Goal: Task Accomplishment & Management: Manage account settings

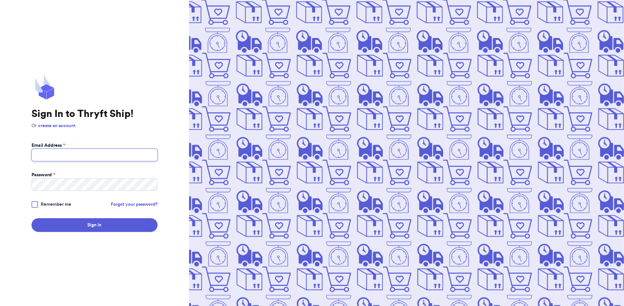
click at [65, 155] on input "Email Address *" at bounding box center [94, 155] width 126 height 12
type input "[EMAIL_ADDRESS][DOMAIN_NAME]"
click at [31, 218] on button "Sign In" at bounding box center [94, 225] width 126 height 14
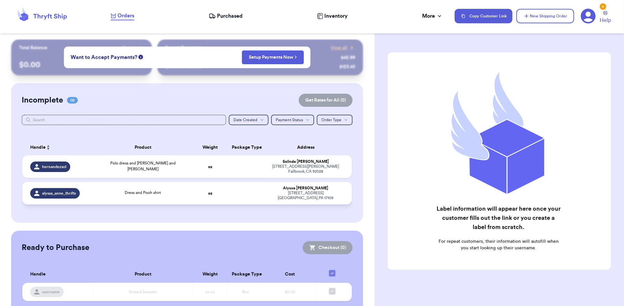
click at [228, 184] on td at bounding box center [245, 193] width 35 height 23
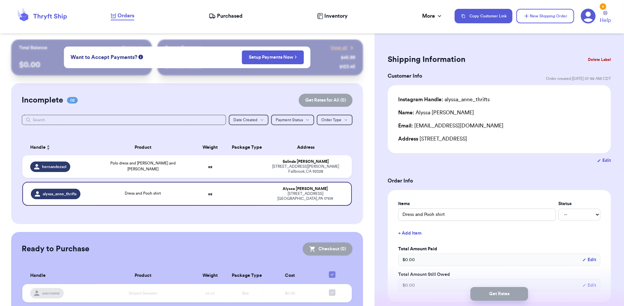
click at [586, 59] on button "Delete Label" at bounding box center [599, 59] width 28 height 14
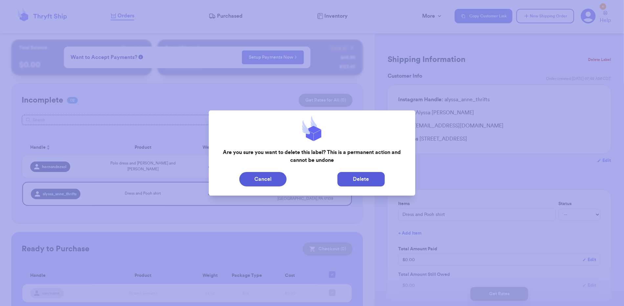
click at [369, 183] on button "Delete" at bounding box center [360, 179] width 47 height 14
type input "Polo dress and [PERSON_NAME] and [PERSON_NAME]"
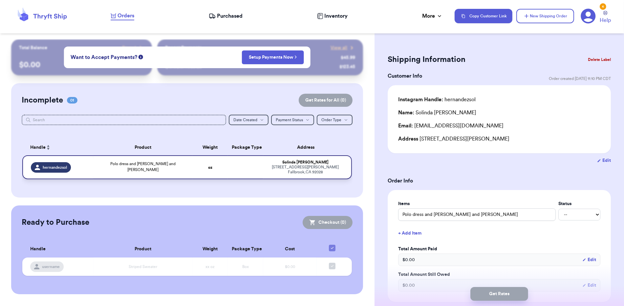
click at [175, 170] on td "Polo dress and [PERSON_NAME] and [PERSON_NAME]" at bounding box center [142, 167] width 99 height 24
drag, startPoint x: 475, startPoint y: 139, endPoint x: 419, endPoint y: 140, distance: 55.8
click at [419, 140] on div "Address [STREET_ADDRESS][PERSON_NAME]" at bounding box center [499, 139] width 202 height 8
copy div "[STREET_ADDRESS][PERSON_NAME]"
